Goal: Entertainment & Leisure: Browse casually

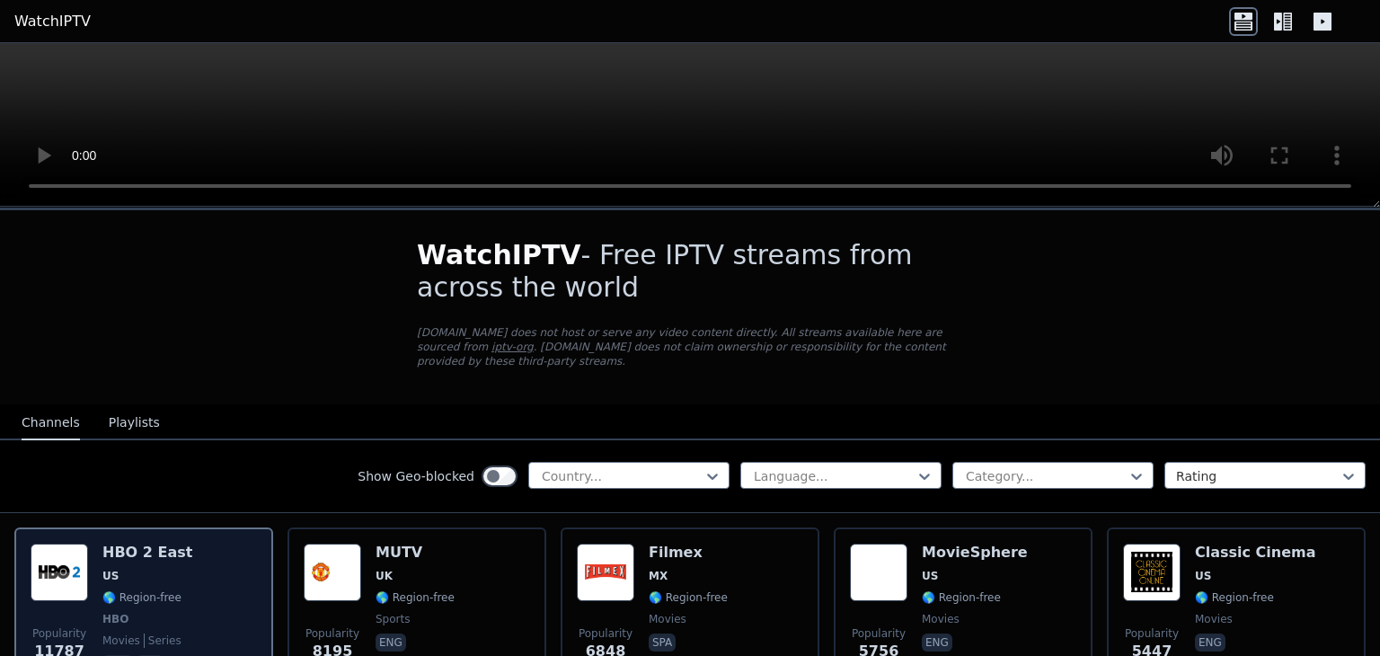
click at [50, 556] on img at bounding box center [59, 572] width 57 height 57
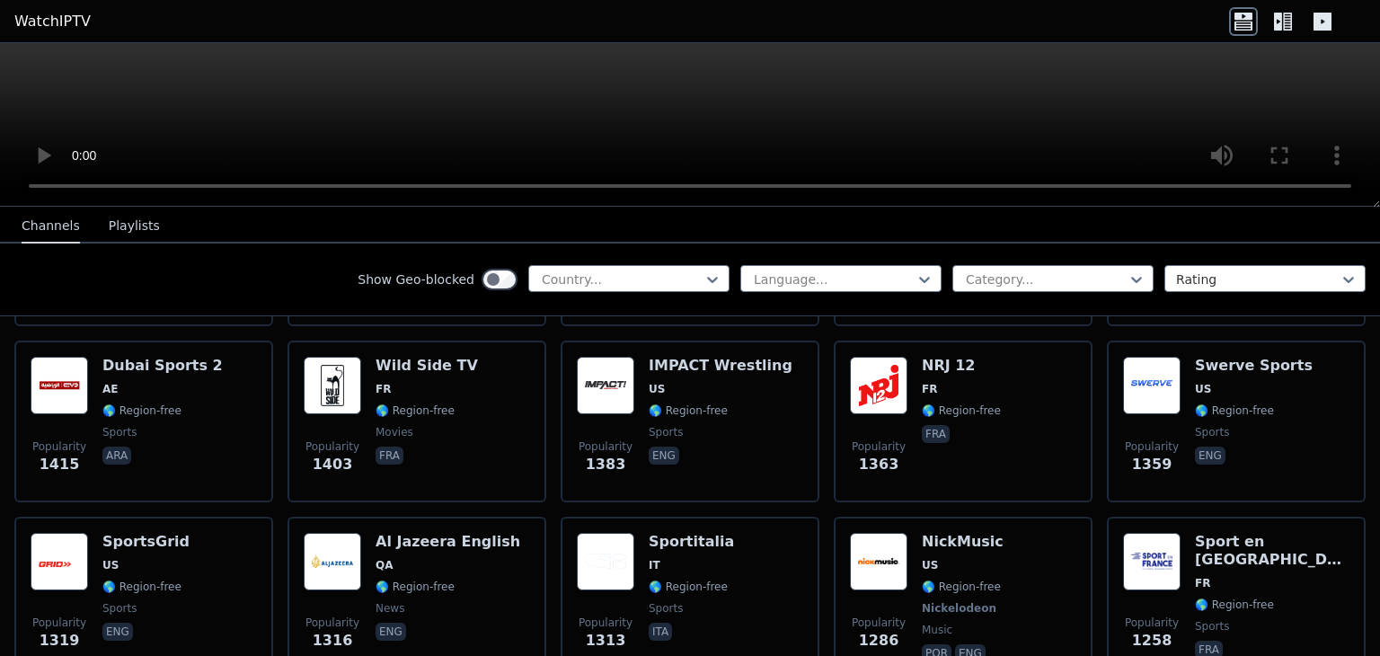
scroll to position [2354, 0]
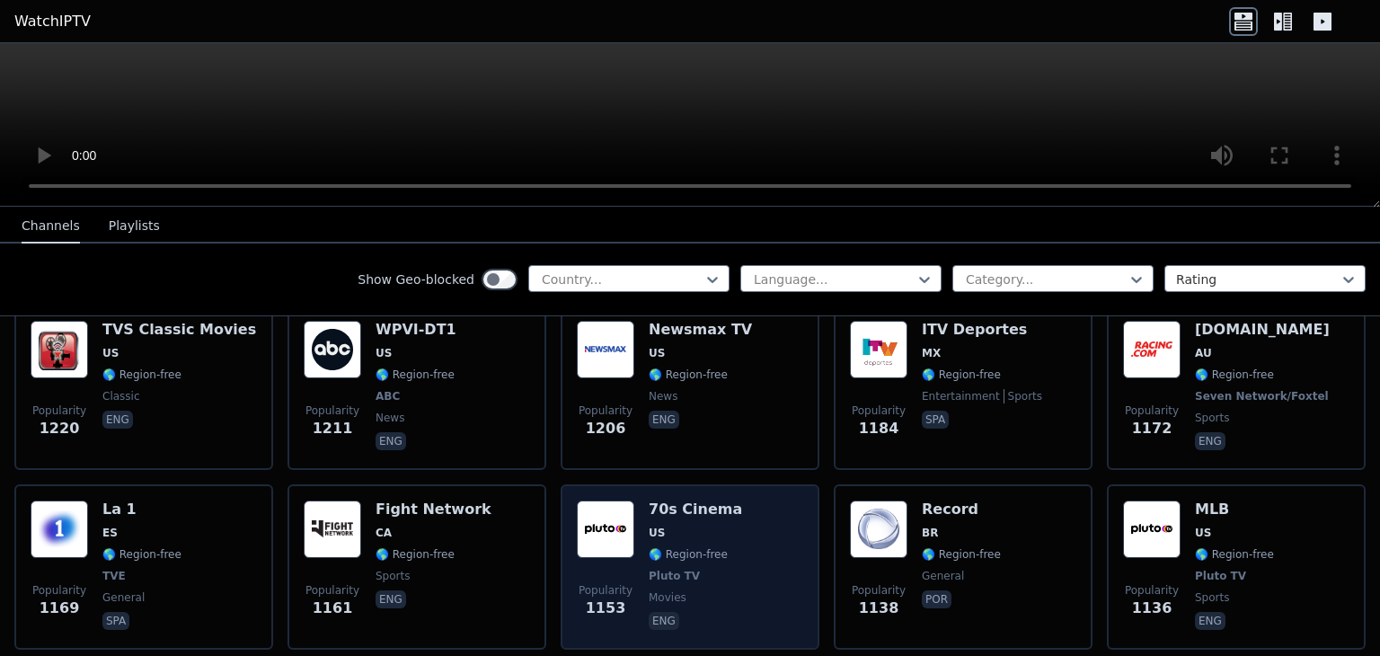
click at [796, 490] on div "Popularity 1153 70s Cinema US 🌎 Region-free Pluto TV movies eng" at bounding box center [690, 566] width 259 height 165
click at [796, 486] on div "Popularity 1153 70s Cinema US 🌎 Region-free Pluto TV movies eng" at bounding box center [690, 566] width 259 height 165
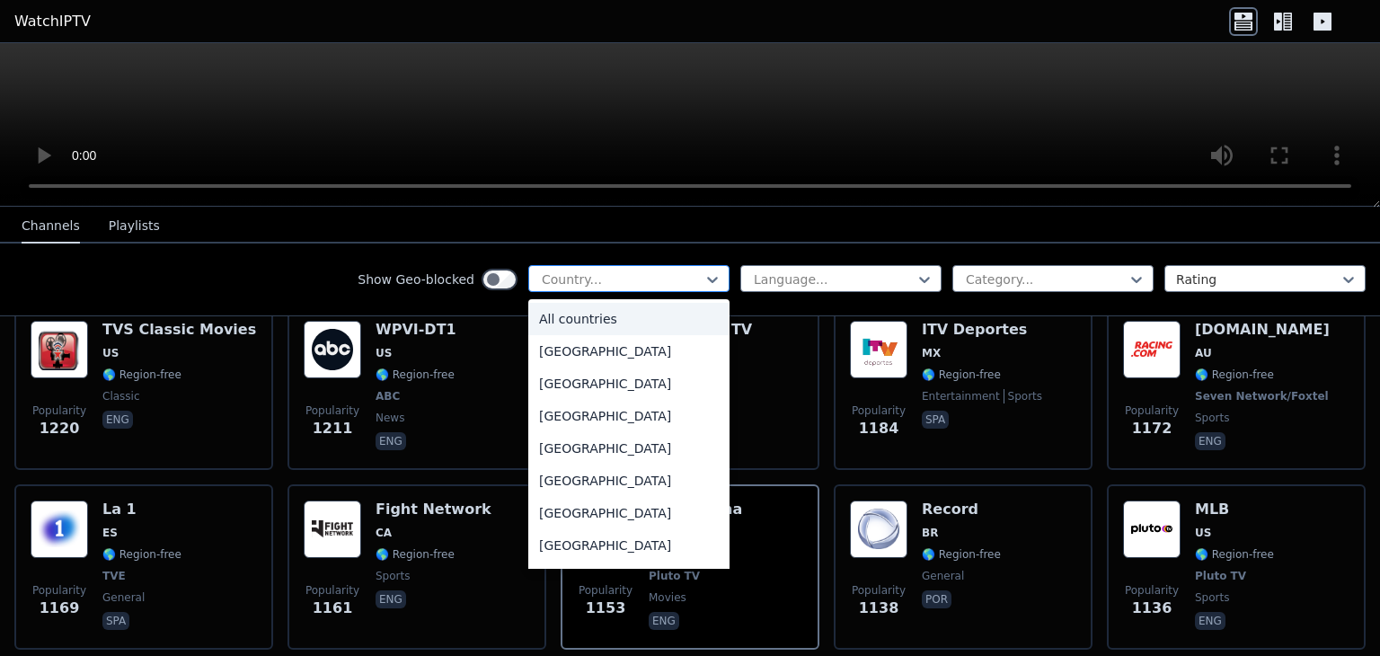
click at [657, 273] on div at bounding box center [622, 279] width 164 height 18
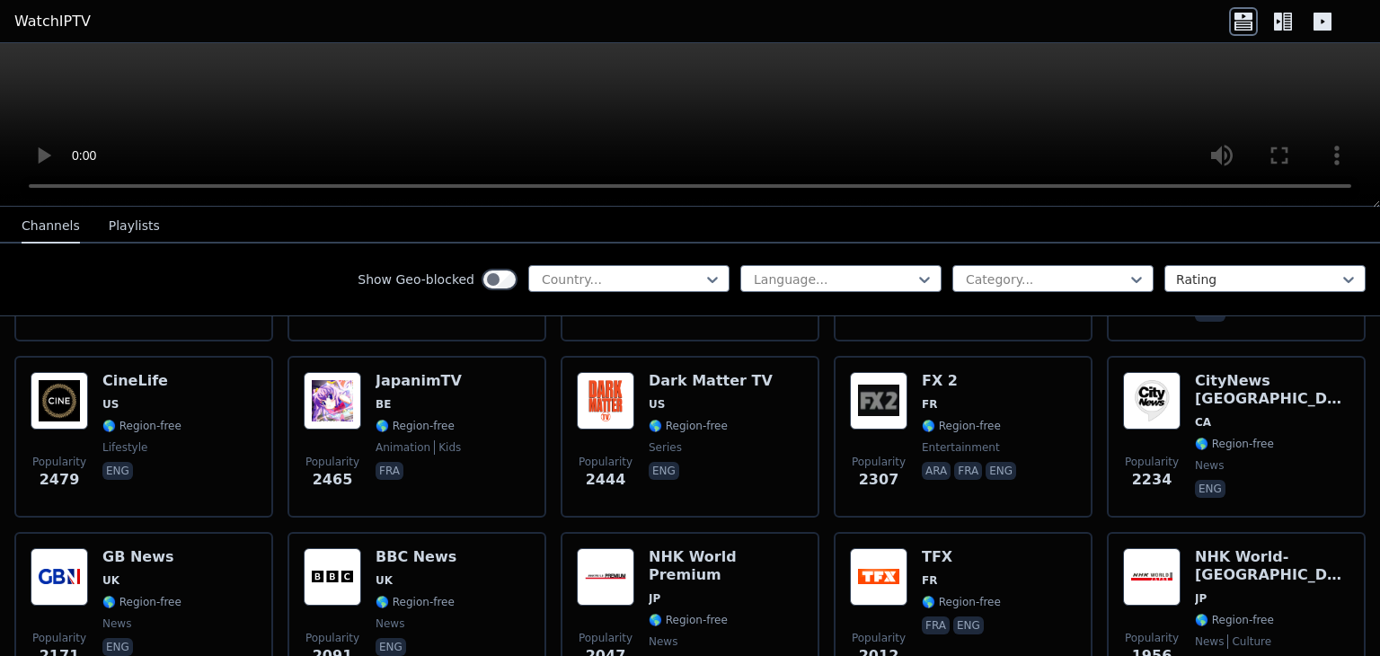
scroll to position [0, 0]
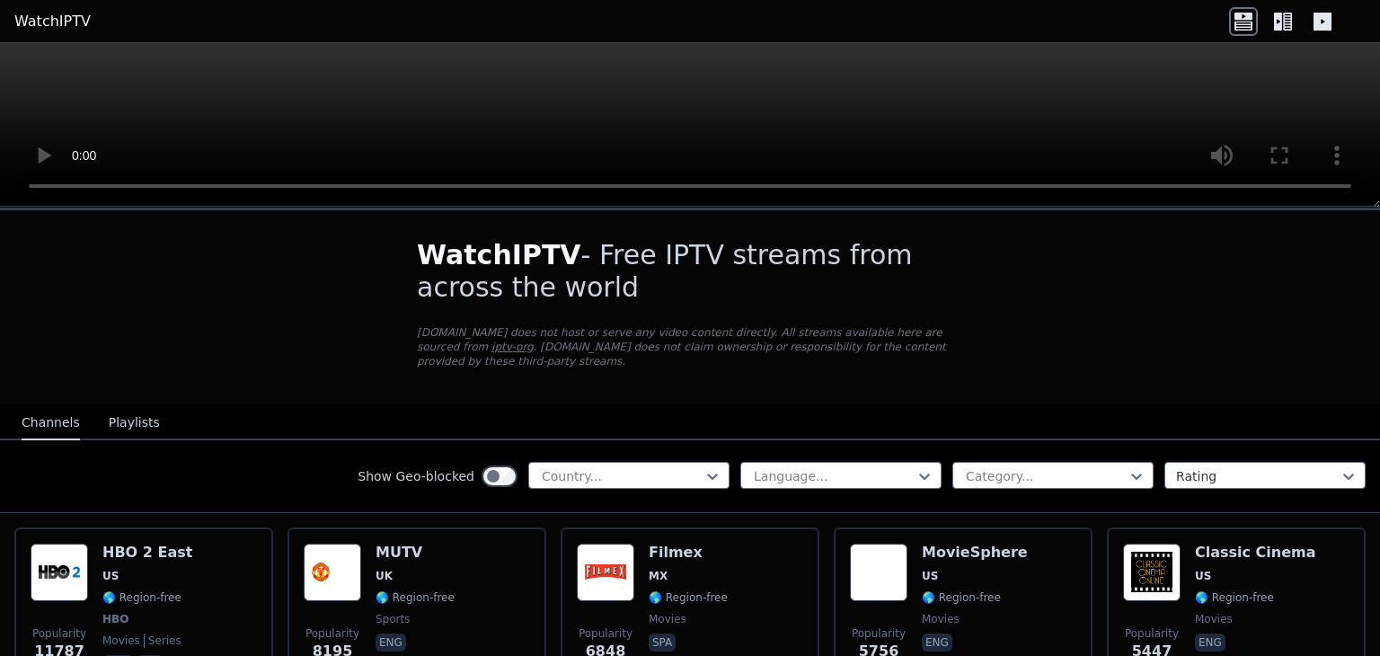
drag, startPoint x: 113, startPoint y: 512, endPoint x: 500, endPoint y: 342, distance: 422.0
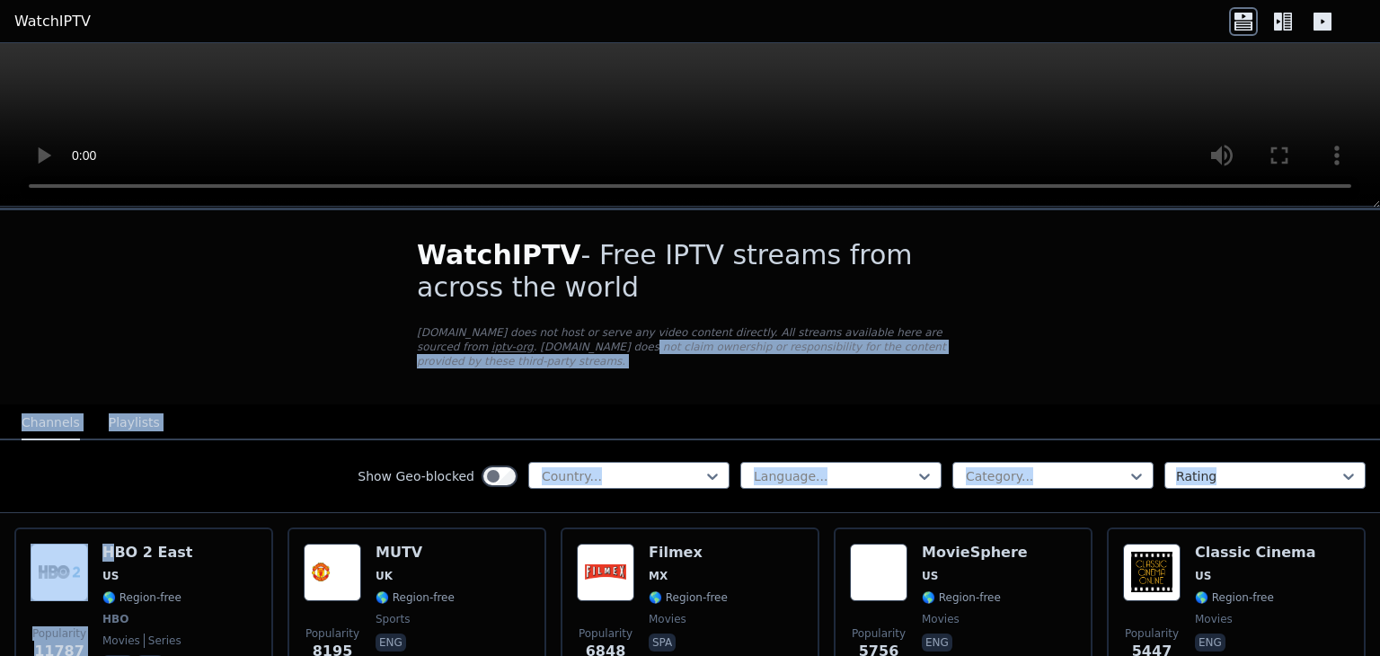
click at [240, 449] on div "Show Geo-blocked Country... Language... Category... Rating" at bounding box center [690, 476] width 1380 height 73
